Goal: Information Seeking & Learning: Check status

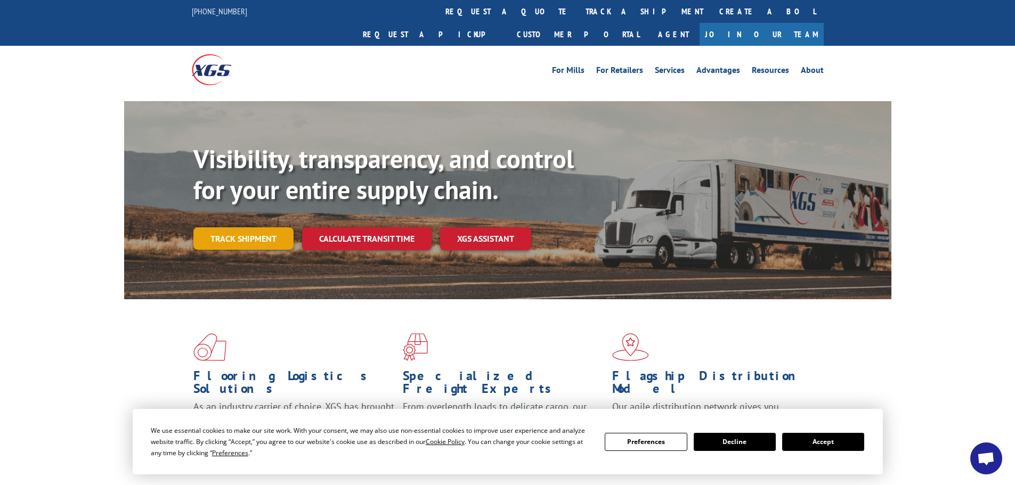
click at [224, 228] on link "Track shipment" at bounding box center [243, 239] width 100 height 22
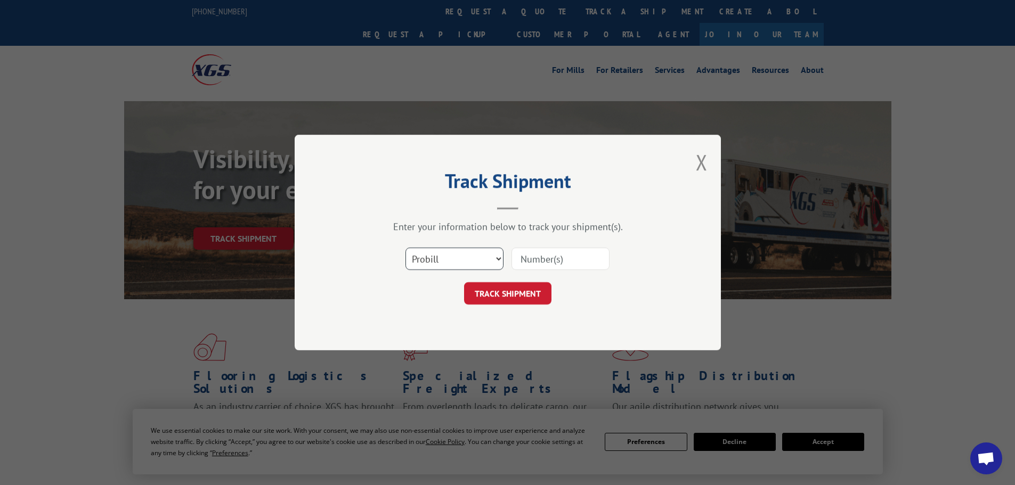
click at [494, 262] on select "Select category... Probill BOL PO" at bounding box center [454, 259] width 98 height 22
select select "bol"
click at [405, 248] on select "Select category... Probill BOL PO" at bounding box center [454, 259] width 98 height 22
click at [545, 255] on input at bounding box center [560, 259] width 98 height 22
paste input "6200044050"
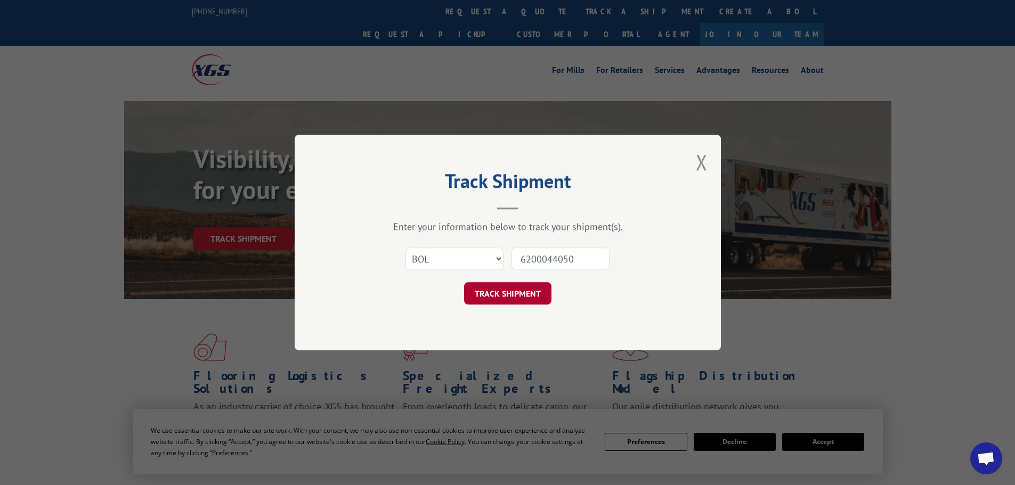
type input "6200044050"
click at [514, 294] on button "TRACK SHIPMENT" at bounding box center [507, 293] width 87 height 22
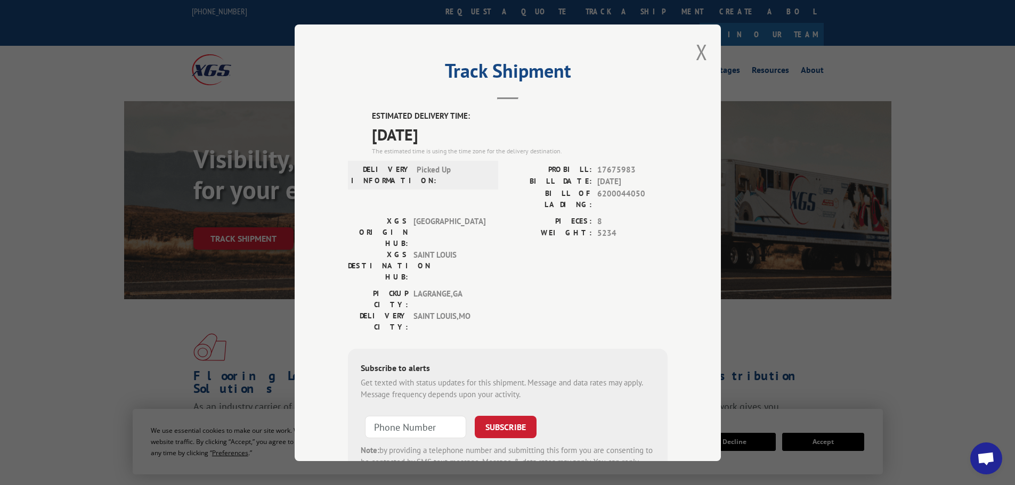
click at [703, 56] on div "Track Shipment ESTIMATED DELIVERY TIME: [DATE] The estimated time is using the …" at bounding box center [508, 243] width 426 height 437
click at [696, 53] on button "Close modal" at bounding box center [702, 52] width 12 height 28
